Goal: Use online tool/utility: Use online tool/utility

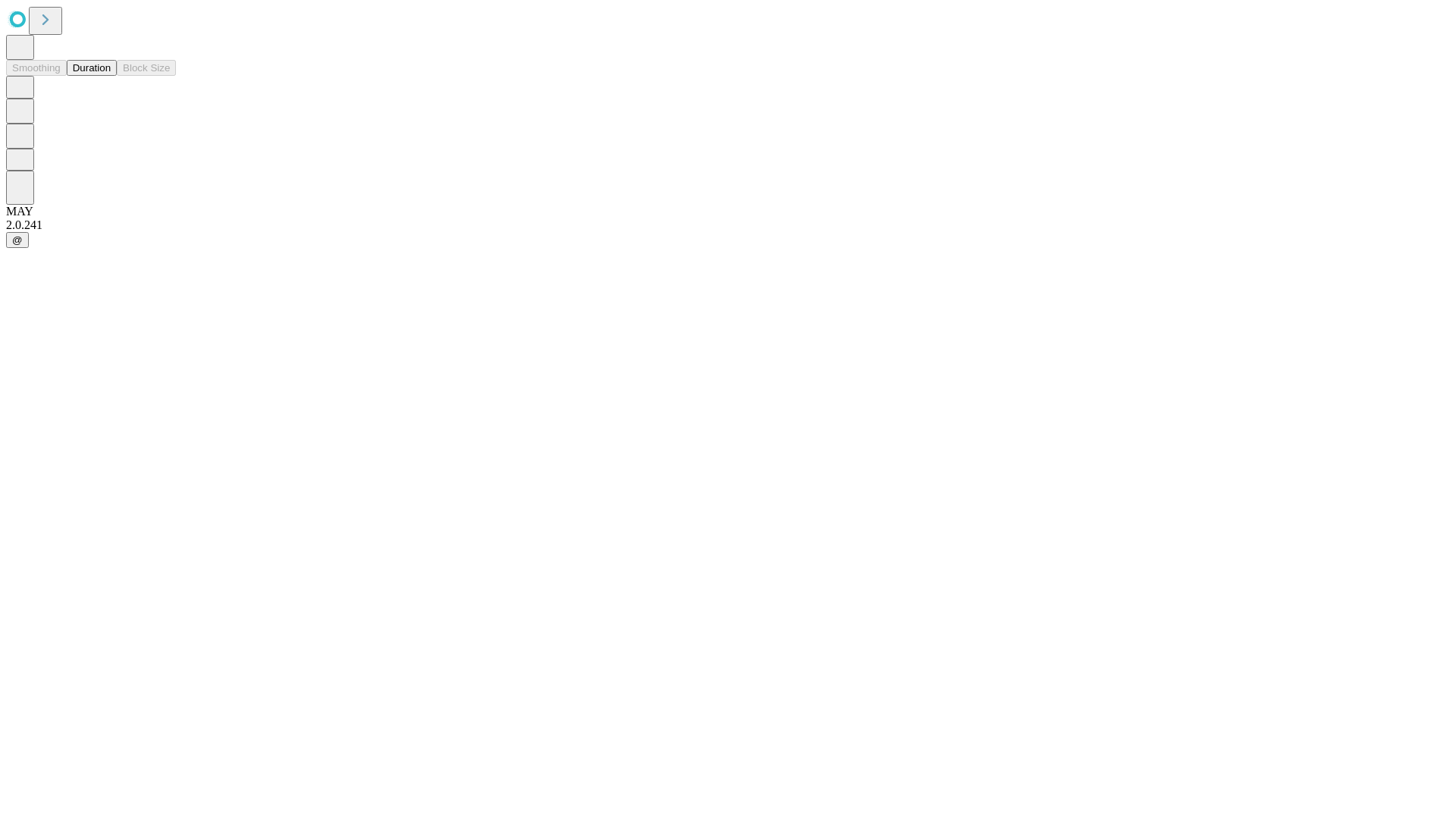
click at [111, 75] on button "Duration" at bounding box center [91, 67] width 50 height 16
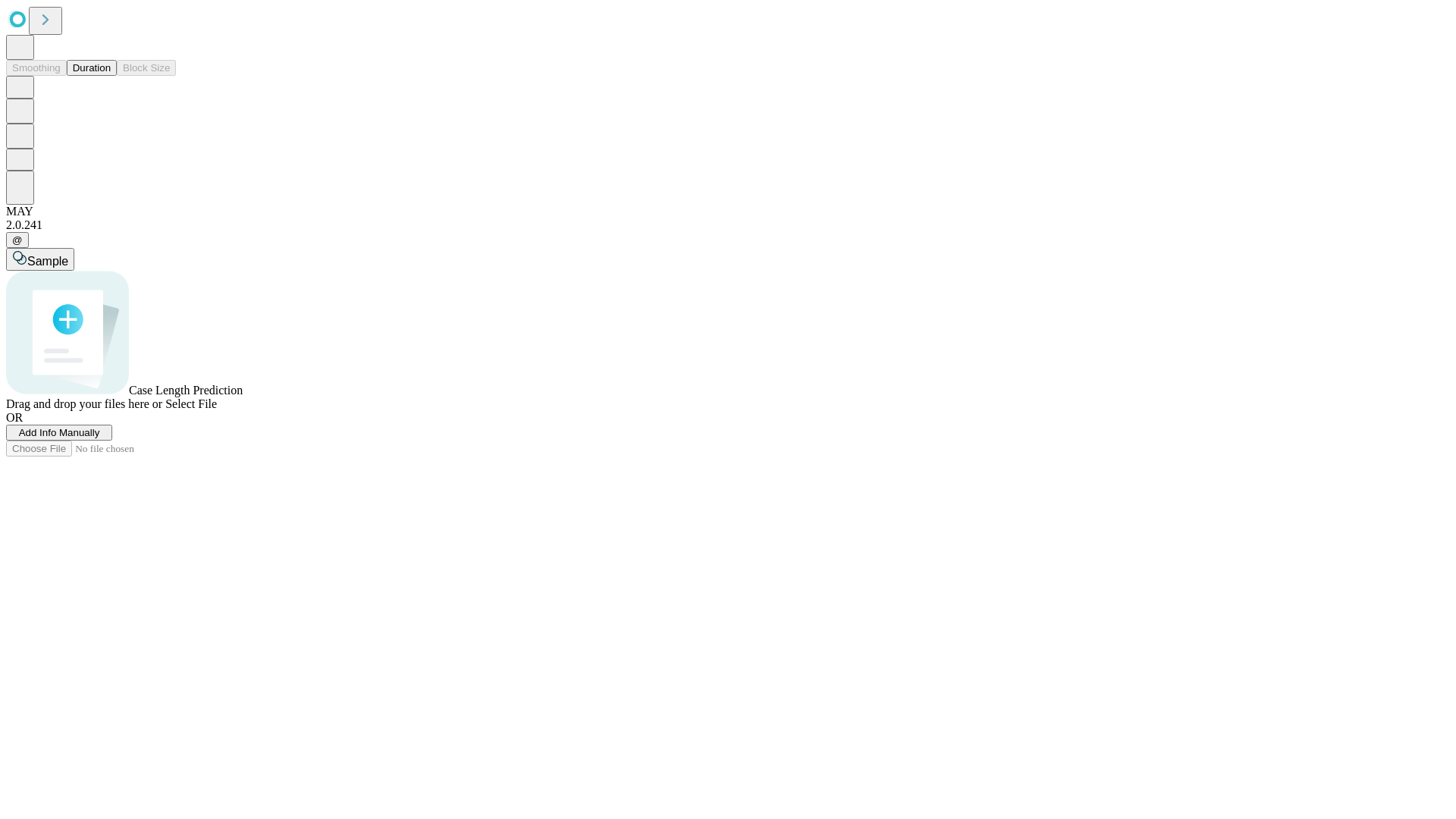
click at [217, 410] on span "Select File" at bounding box center [191, 404] width 52 height 13
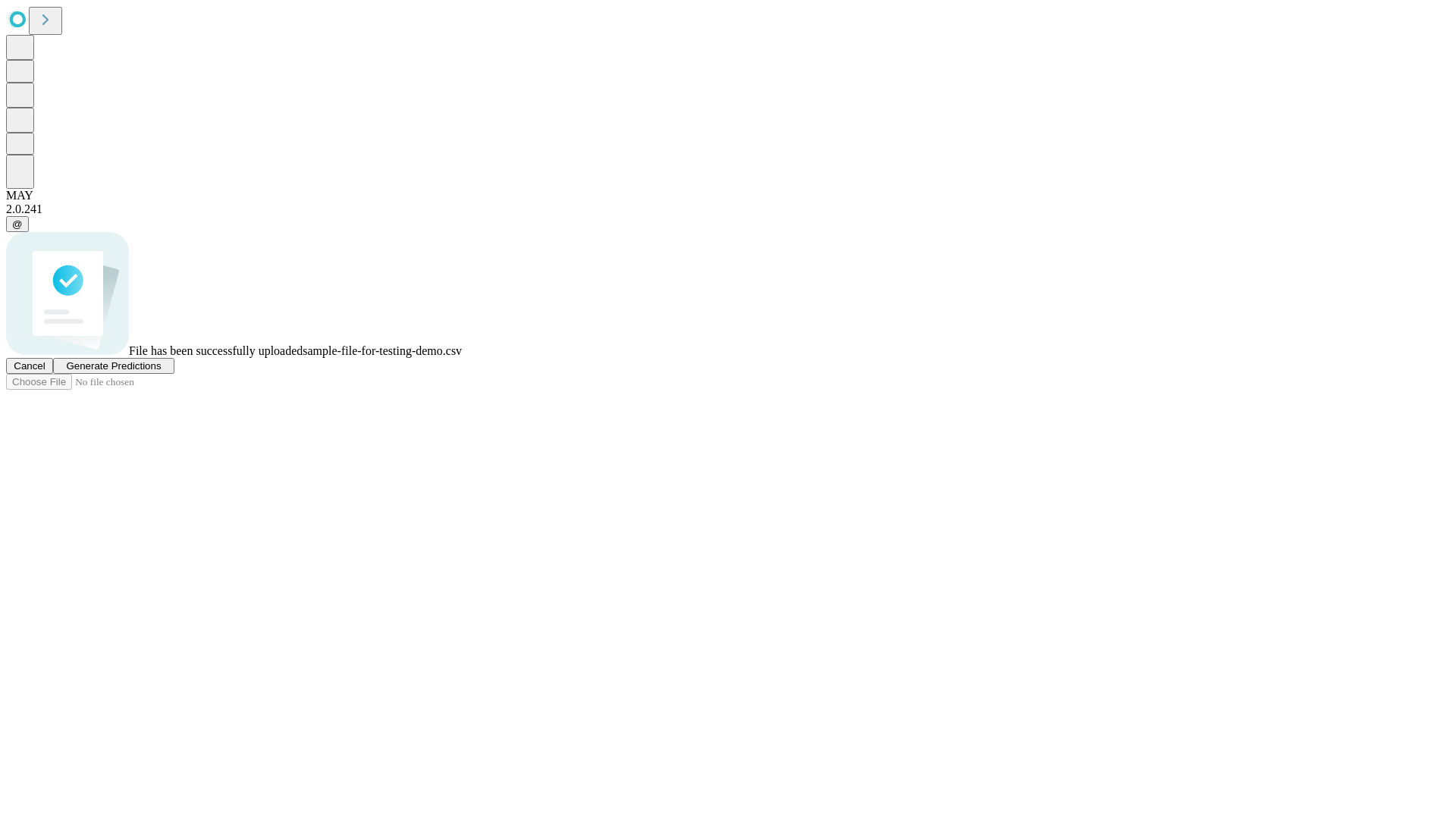
click at [161, 372] on span "Generate Predictions" at bounding box center [114, 365] width 95 height 11
